Goal: Find specific page/section: Find specific page/section

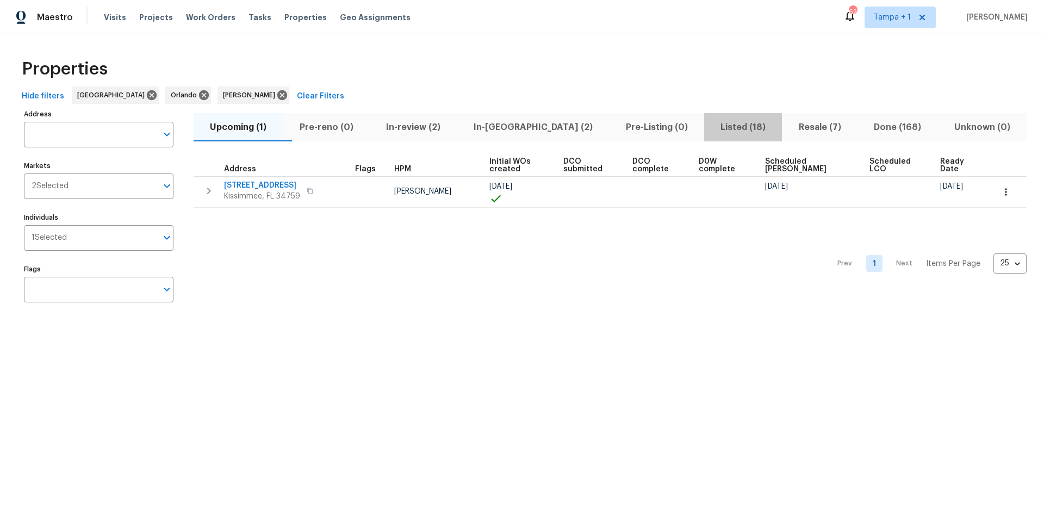
click at [711, 128] on span "Listed (18)" at bounding box center [743, 127] width 65 height 15
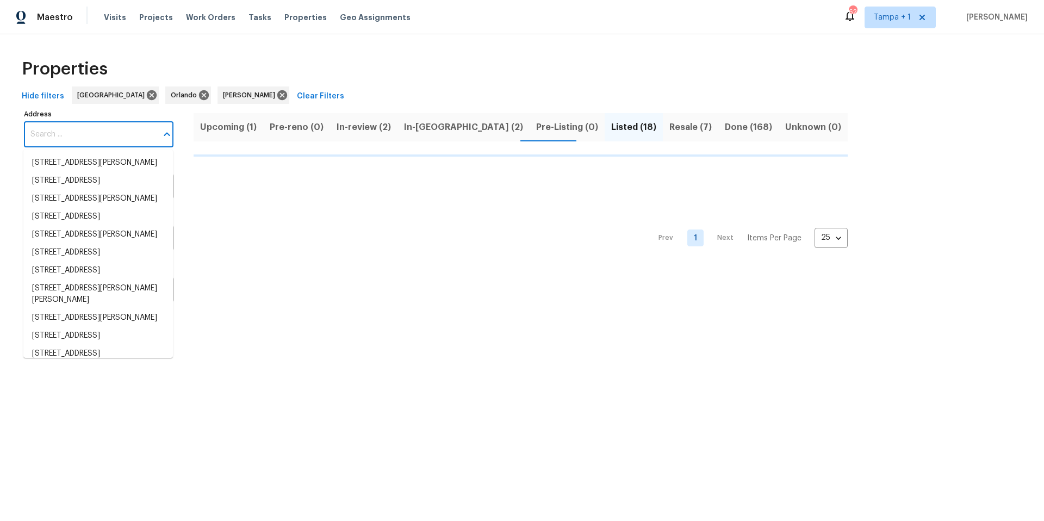
click at [95, 133] on input "Address" at bounding box center [90, 135] width 133 height 26
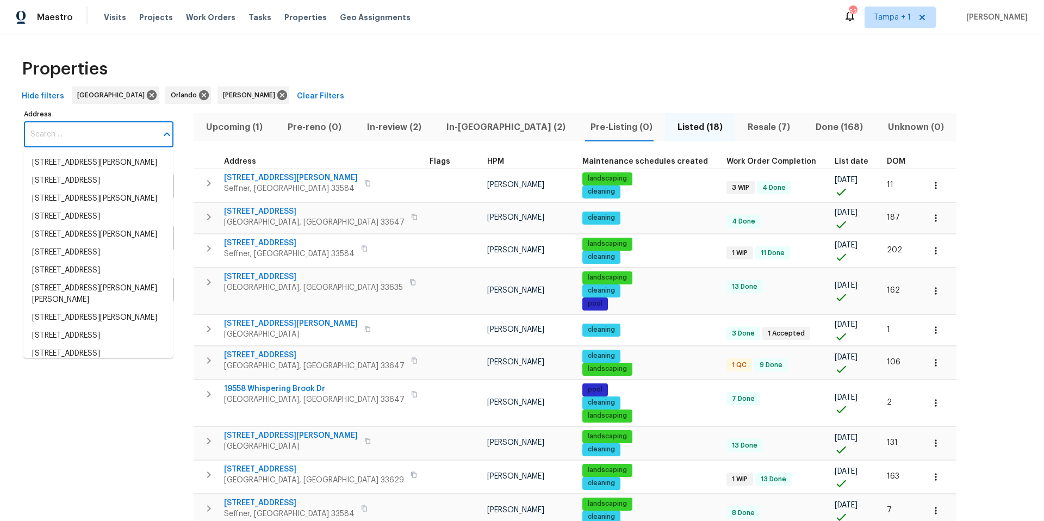
click at [95, 133] on input "Address" at bounding box center [90, 135] width 133 height 26
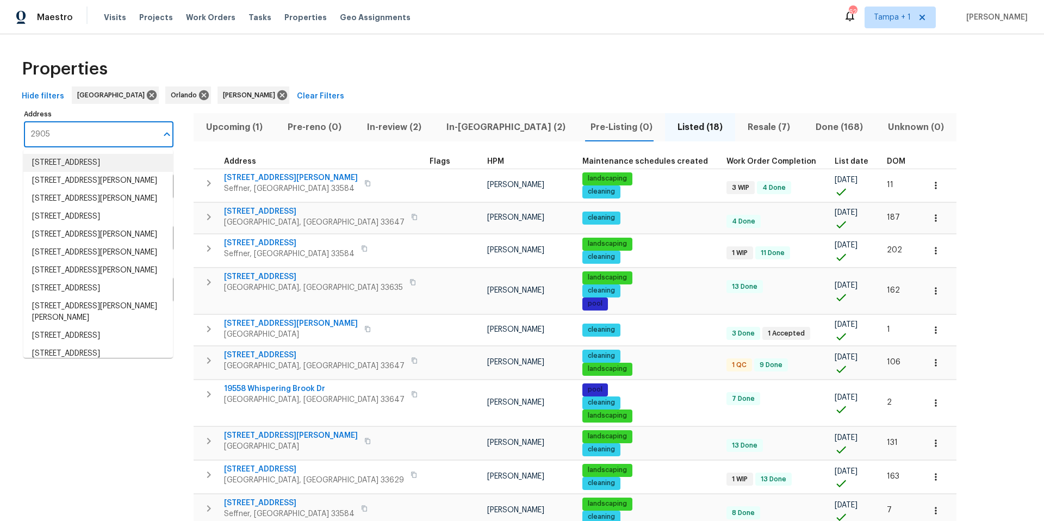
type input "2905"
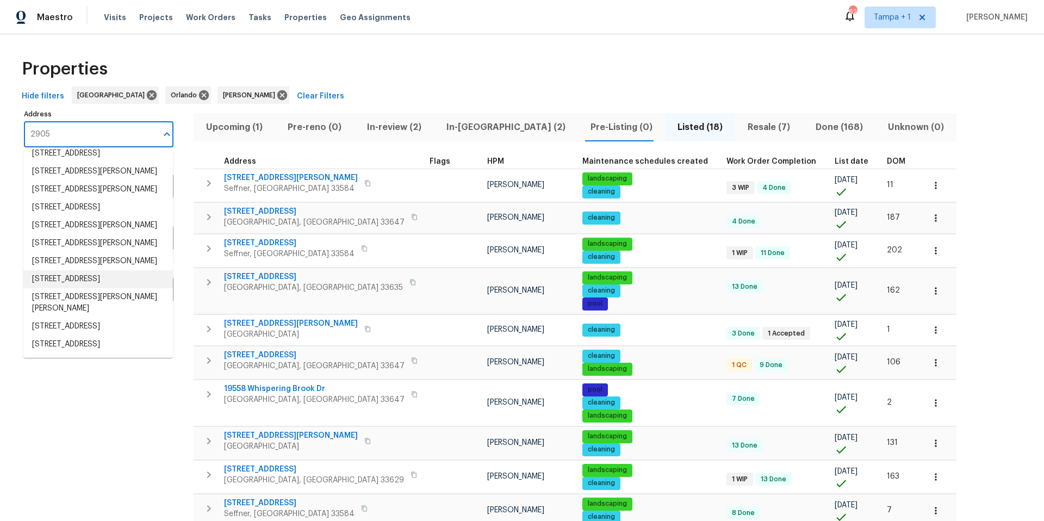
scroll to position [84, 0]
click at [102, 216] on li "[STREET_ADDRESS][PERSON_NAME]" at bounding box center [98, 225] width 150 height 18
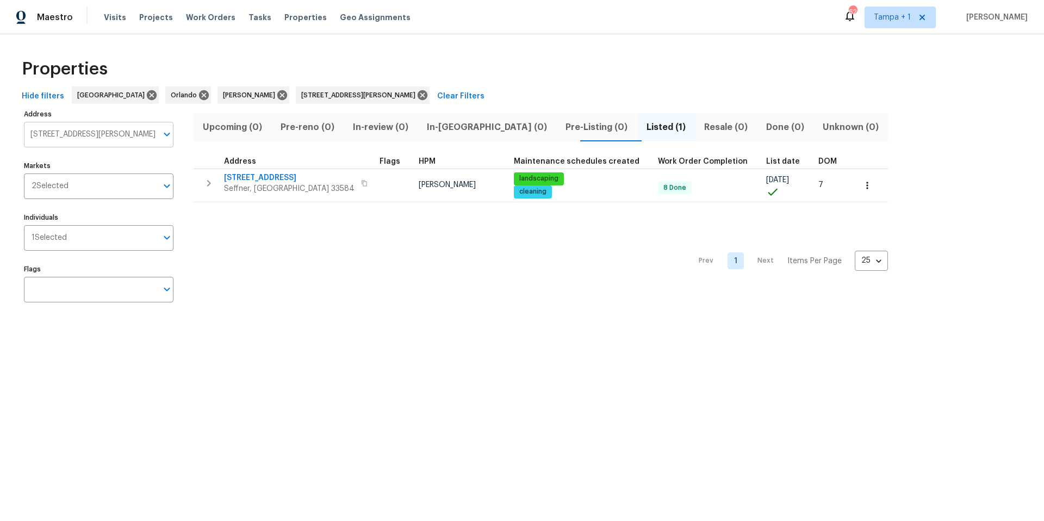
click at [30, 131] on input "[STREET_ADDRESS][PERSON_NAME]" at bounding box center [90, 135] width 133 height 26
click at [418, 95] on icon at bounding box center [423, 95] width 10 height 10
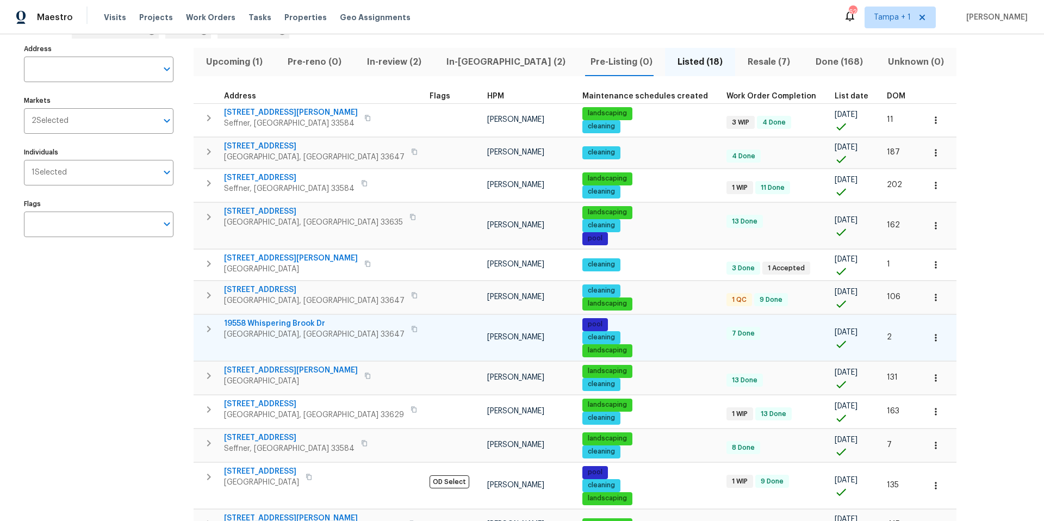
scroll to position [83, 0]
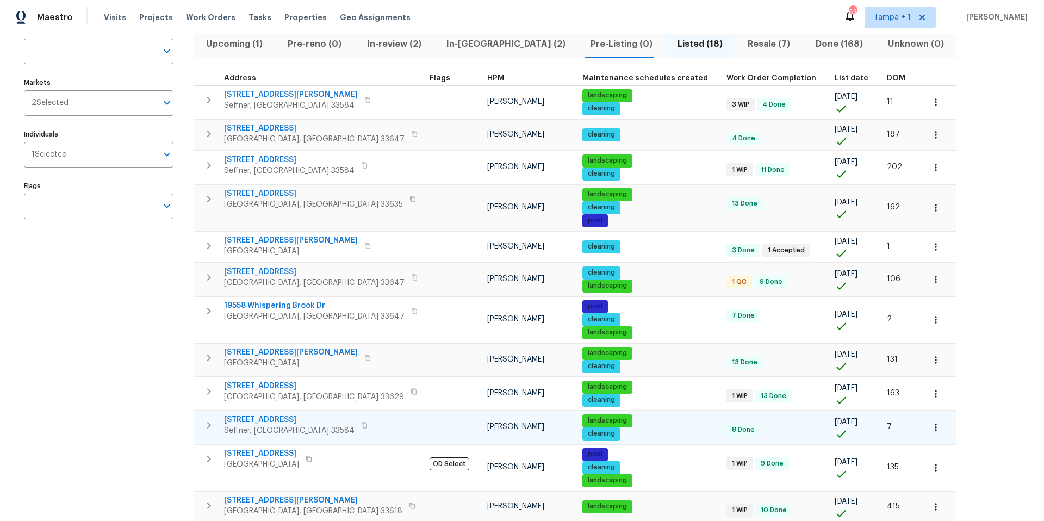
drag, startPoint x: 221, startPoint y: 419, endPoint x: 255, endPoint y: 421, distance: 33.8
click at [255, 421] on td "[STREET_ADDRESS][PERSON_NAME]" at bounding box center [310, 425] width 232 height 28
